Goal: Check status: Check status

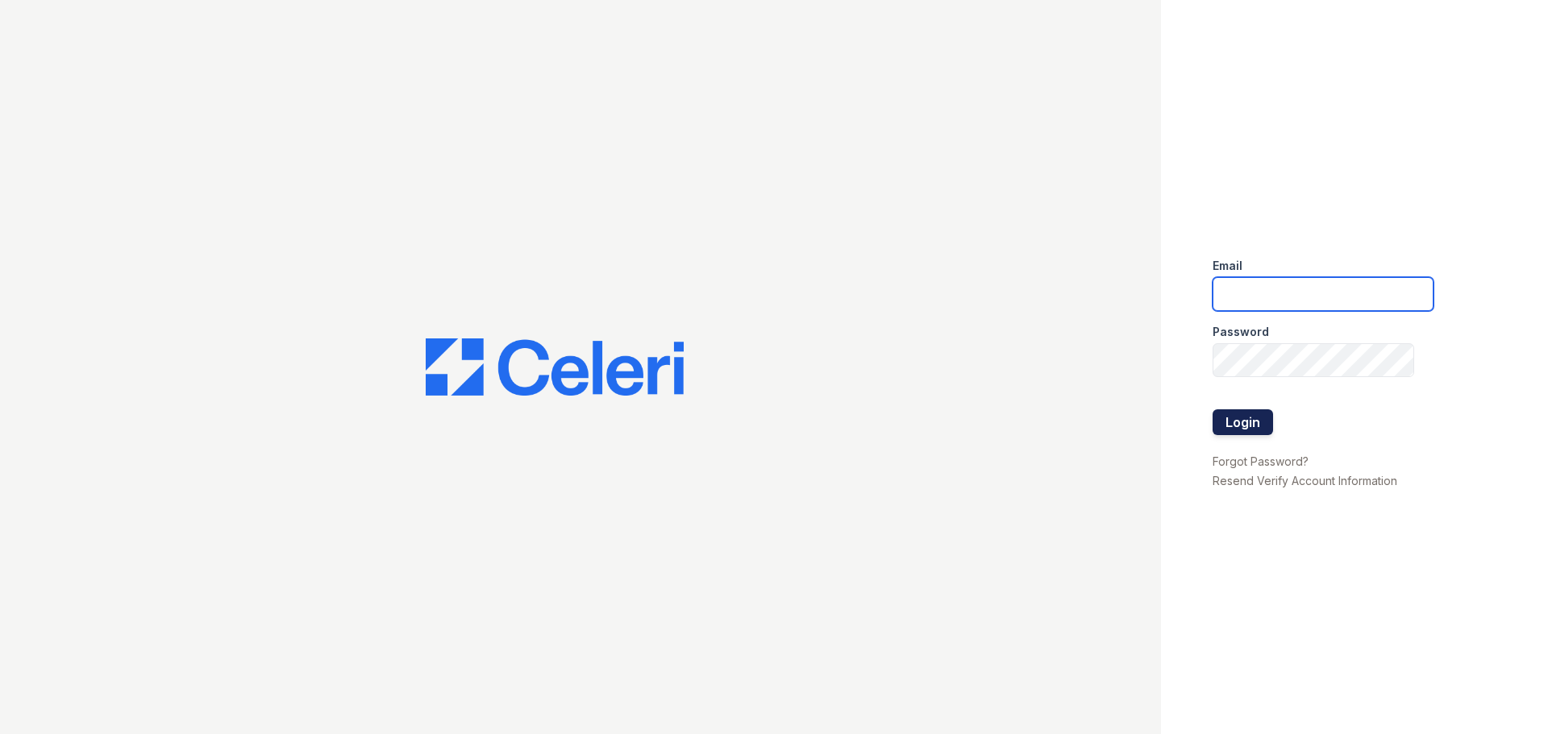
type input "[EMAIL_ADDRESS][DOMAIN_NAME]"
click at [1234, 420] on button "Login" at bounding box center [1243, 423] width 60 height 26
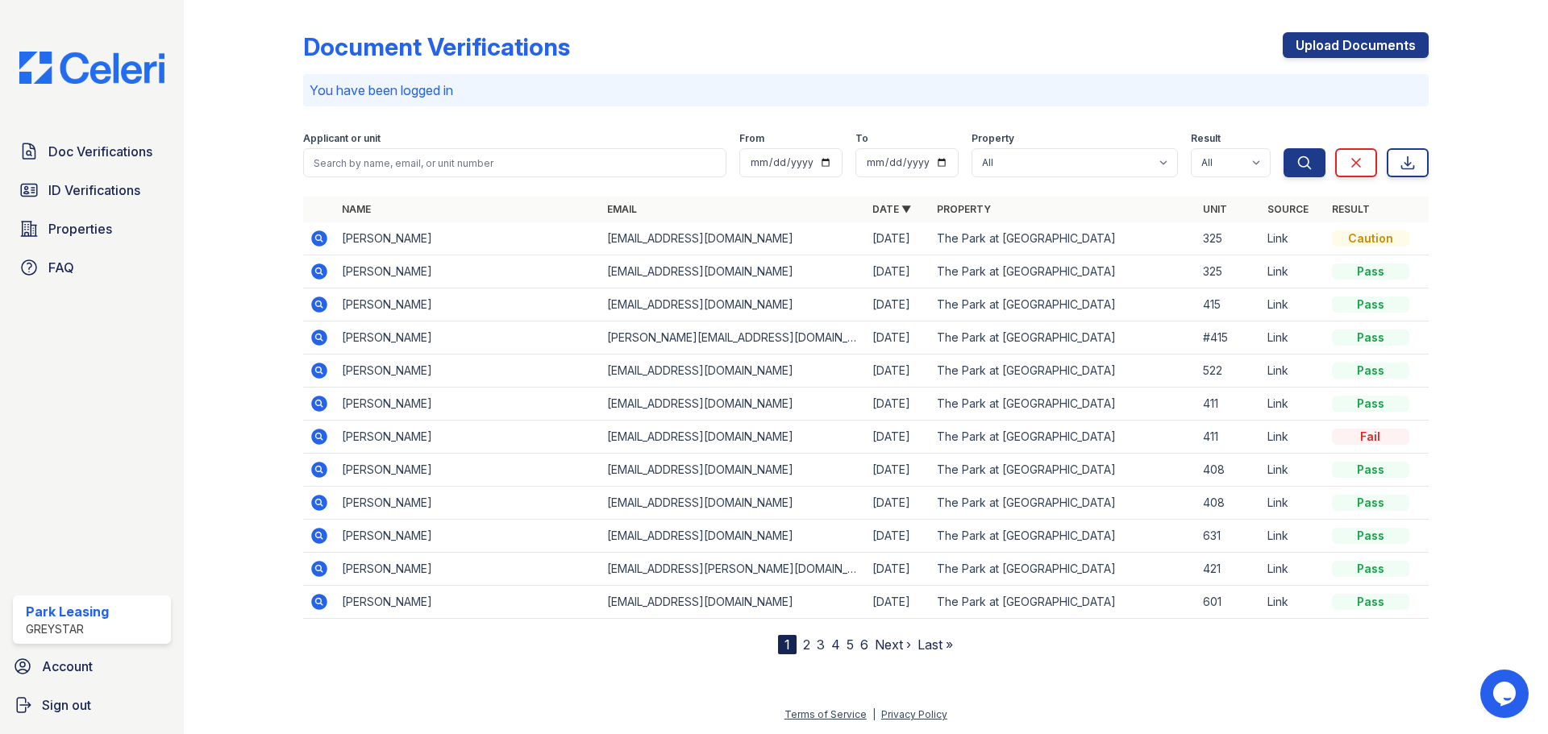
click at [1376, 268] on div "Pass" at bounding box center [1370, 272] width 77 height 16
click at [1379, 244] on div "Caution" at bounding box center [1370, 239] width 77 height 16
click at [1380, 247] on td "Caution" at bounding box center [1376, 239] width 103 height 33
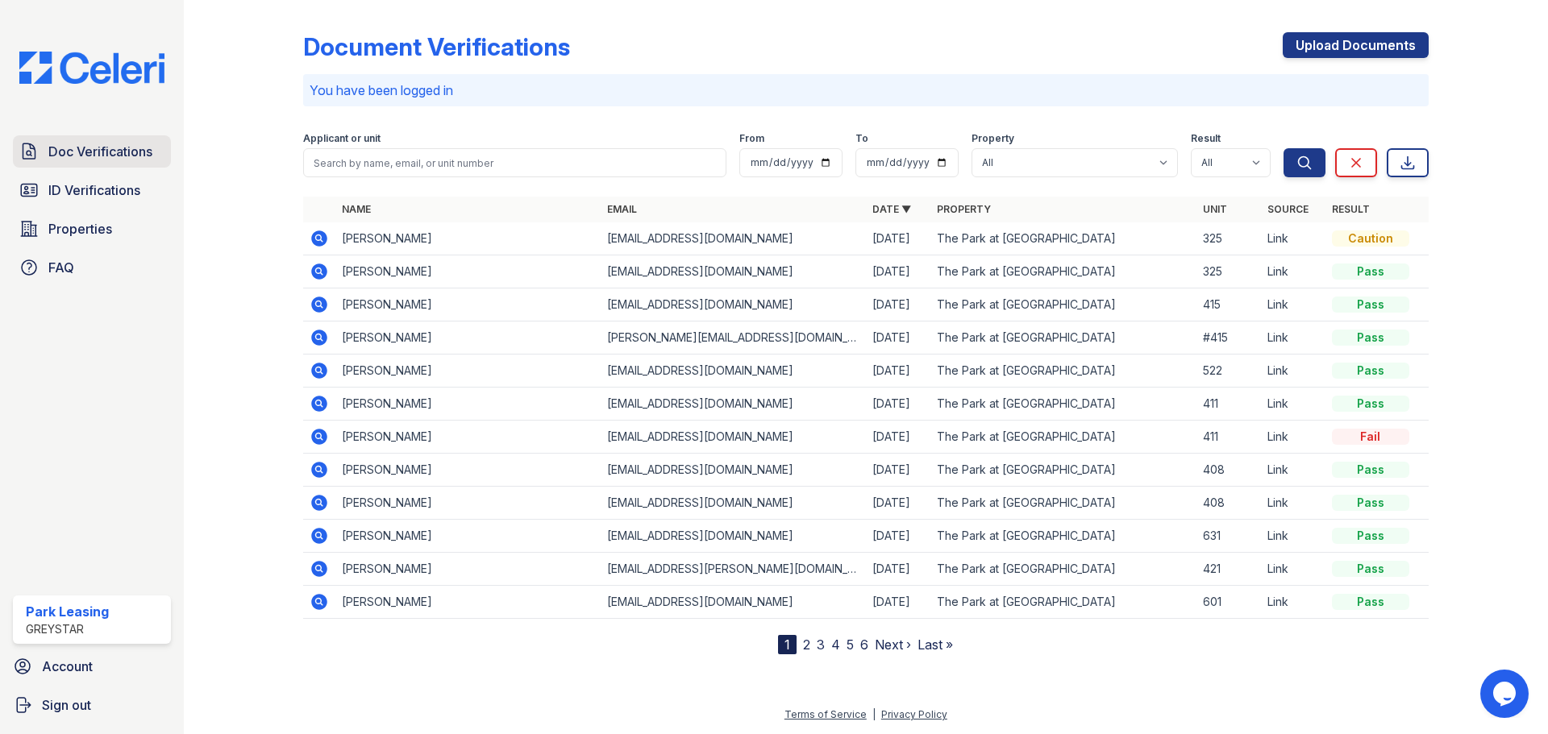
click at [121, 151] on span "Doc Verifications" at bounding box center [100, 151] width 104 height 19
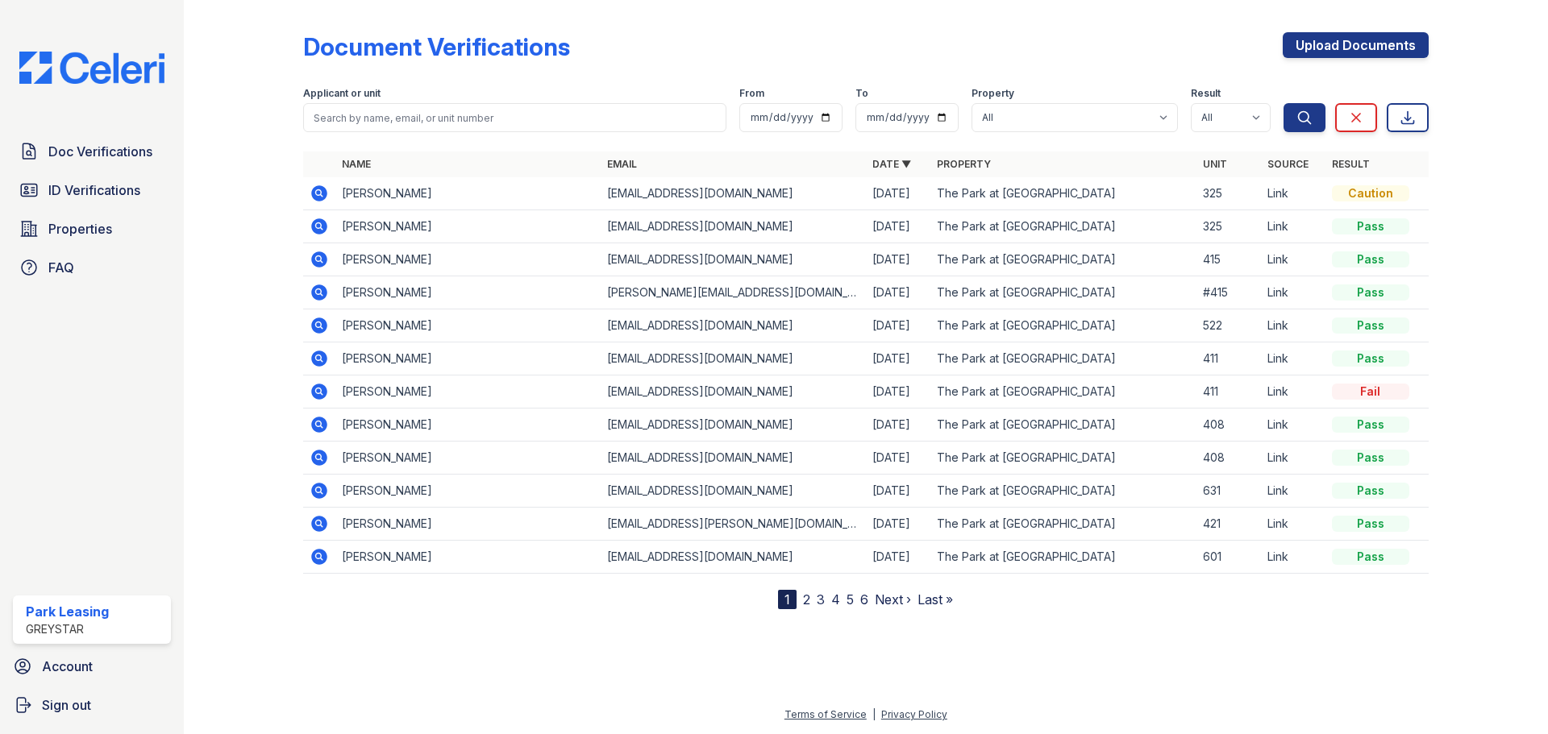
click at [321, 193] on icon at bounding box center [319, 193] width 19 height 19
